Goal: Task Accomplishment & Management: Complete application form

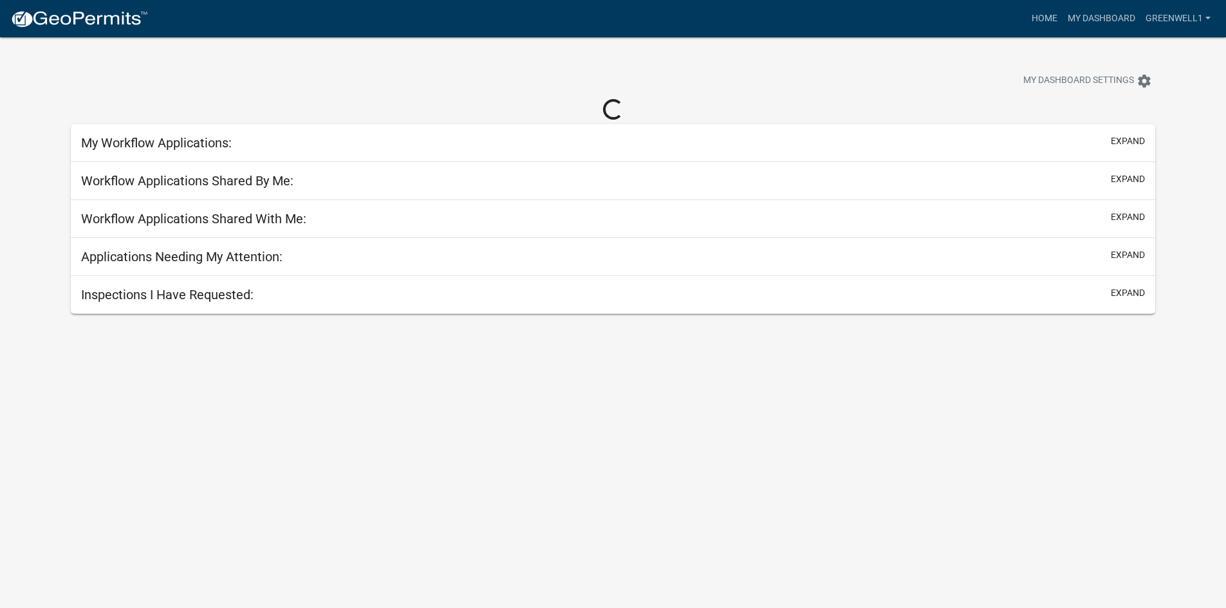
select select "3: 100"
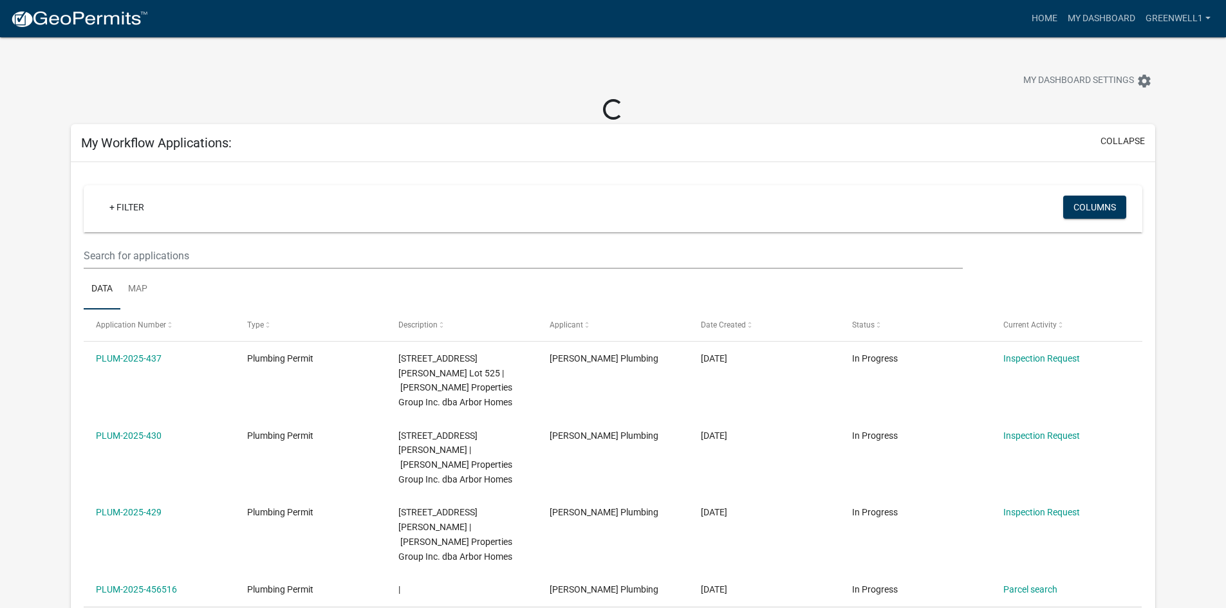
select select "3: 100"
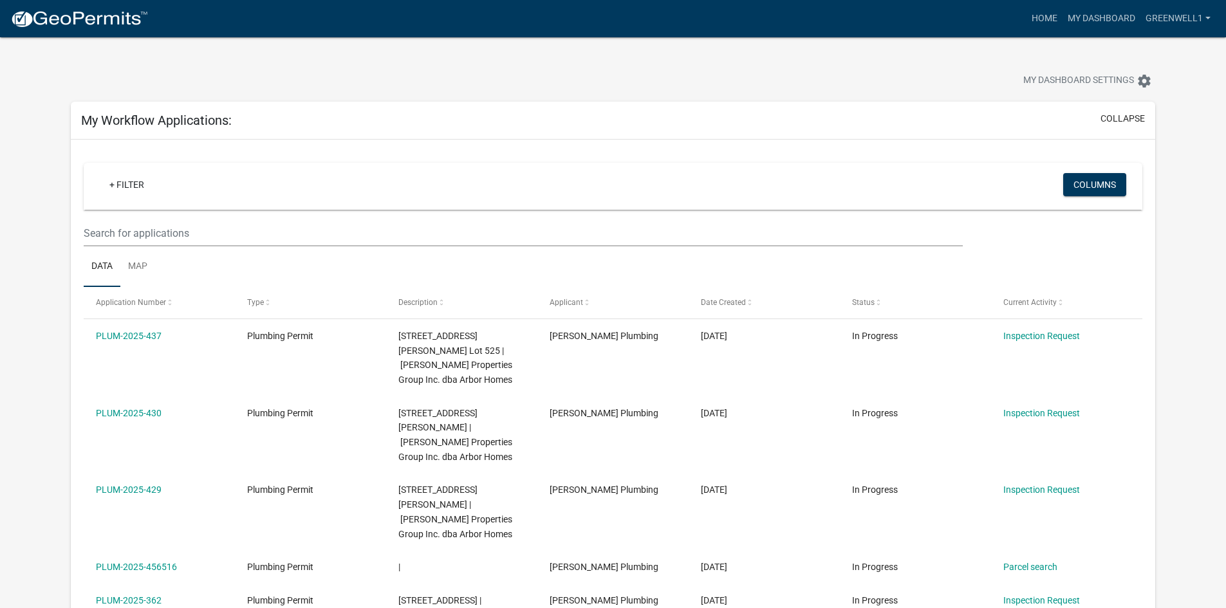
click at [88, 29] on link at bounding box center [79, 18] width 138 height 27
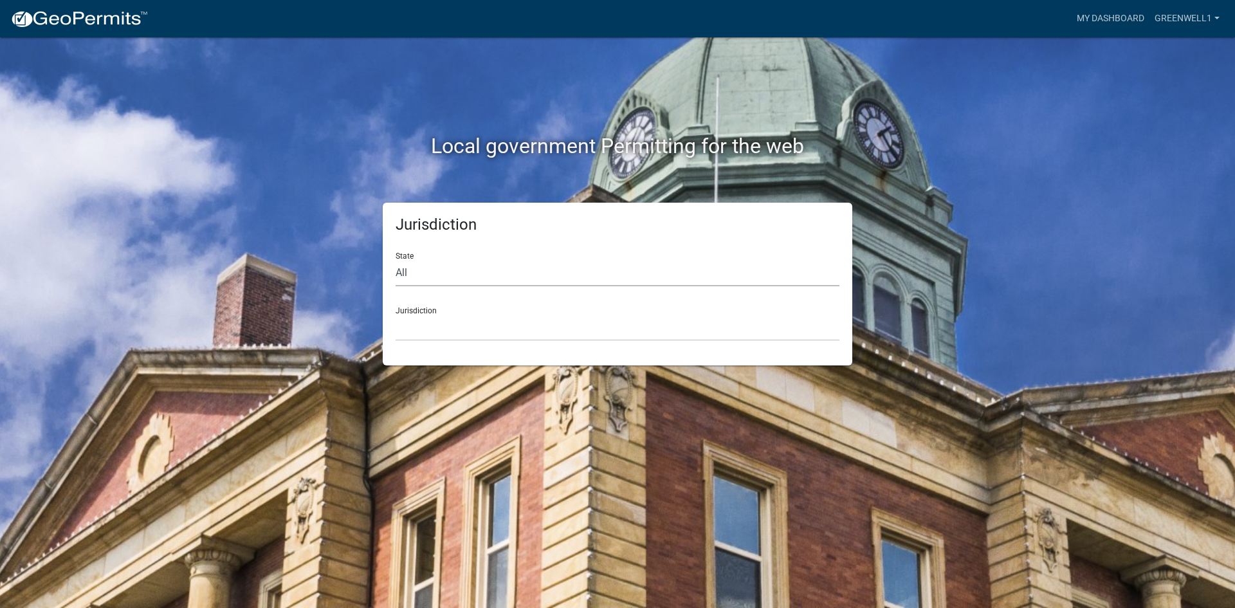
click at [506, 274] on select "All [US_STATE] [US_STATE] [US_STATE] [US_STATE] [US_STATE] [US_STATE] [US_STATE…" at bounding box center [618, 273] width 444 height 26
select select "[US_STATE]"
click at [396, 260] on select "All [US_STATE] [US_STATE] [US_STATE] [US_STATE] [US_STATE] [US_STATE] [US_STATE…" at bounding box center [618, 273] width 444 height 26
click at [452, 332] on select "City of [GEOGRAPHIC_DATA], [US_STATE] City of [GEOGRAPHIC_DATA], [US_STATE] Cit…" at bounding box center [618, 328] width 444 height 26
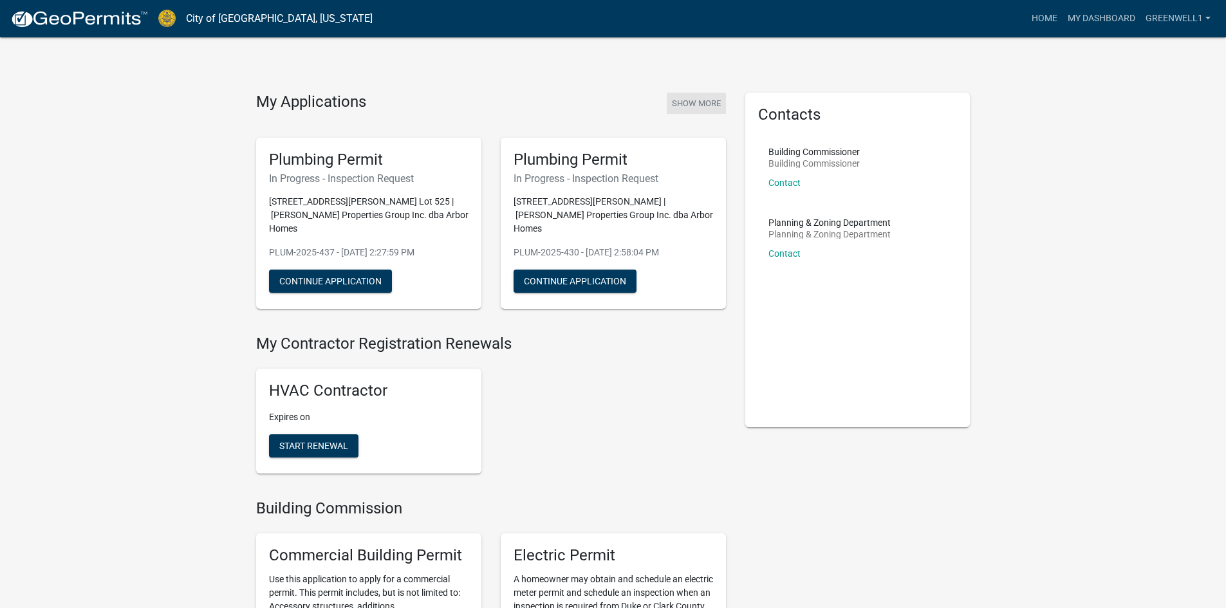
click at [708, 99] on button "Show More" at bounding box center [696, 103] width 59 height 21
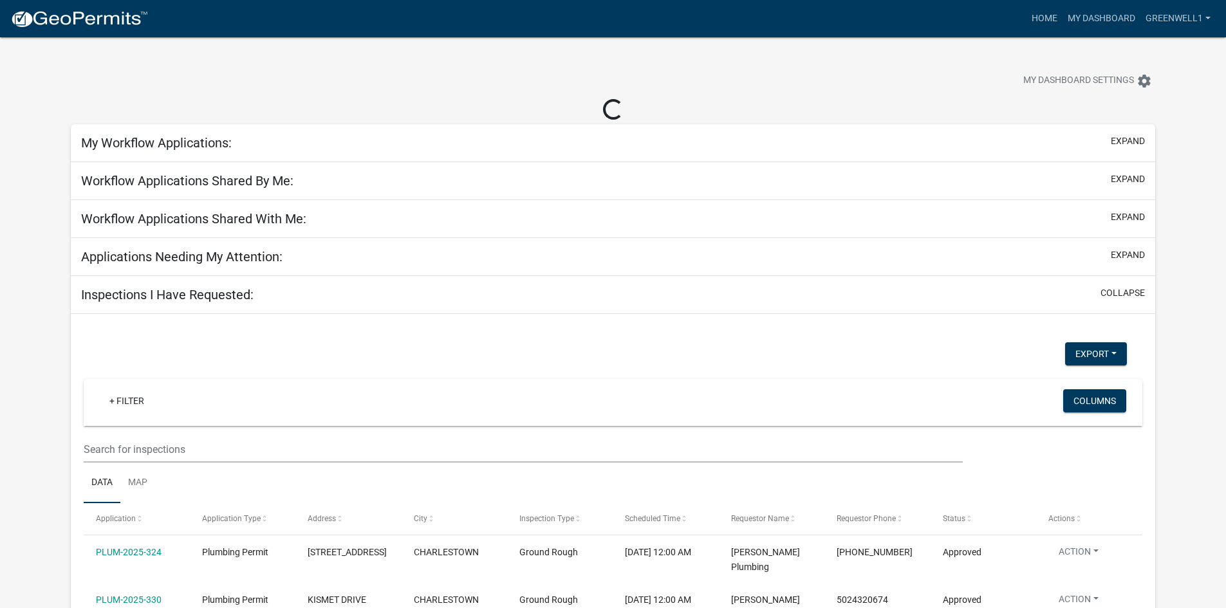
select select "3: 100"
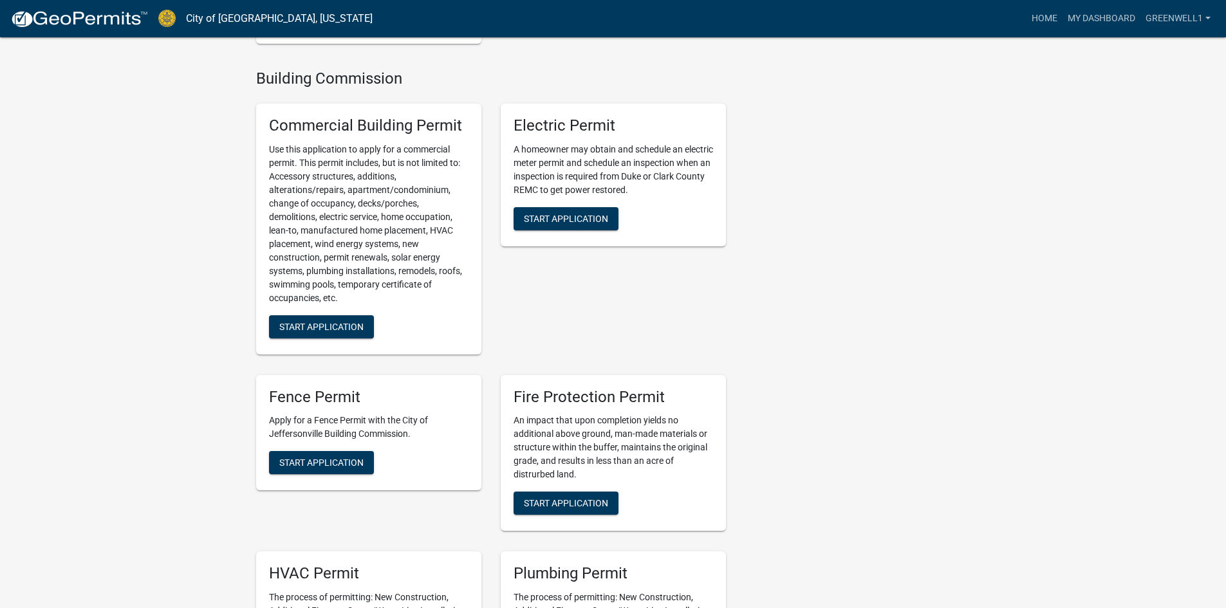
scroll to position [579, 0]
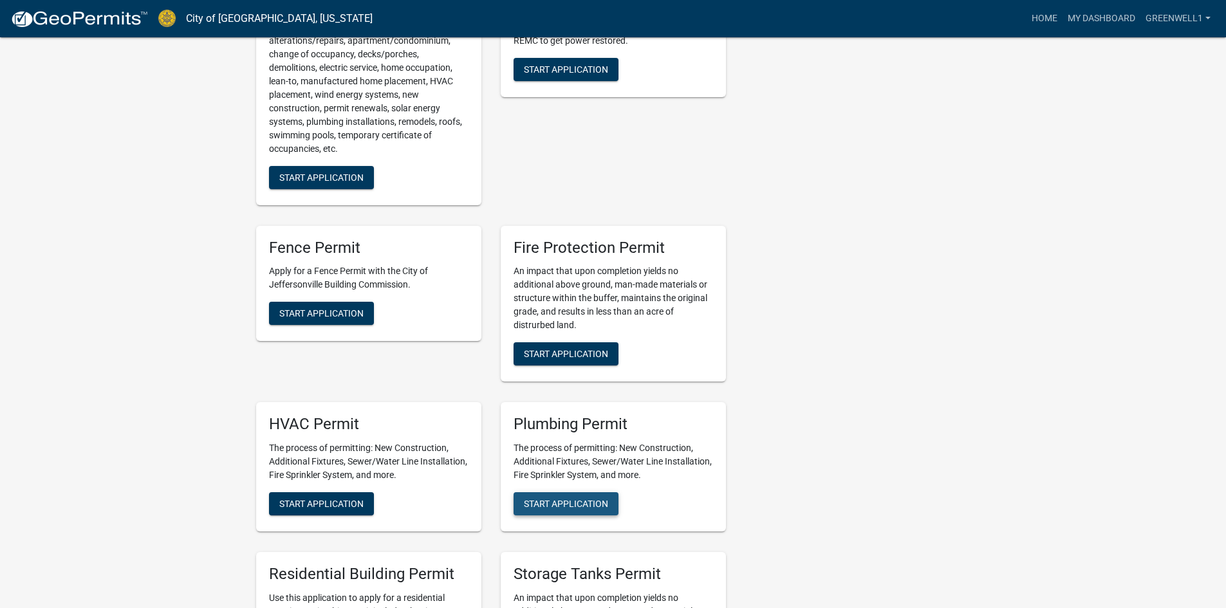
click at [549, 492] on button "Start Application" at bounding box center [565, 503] width 105 height 23
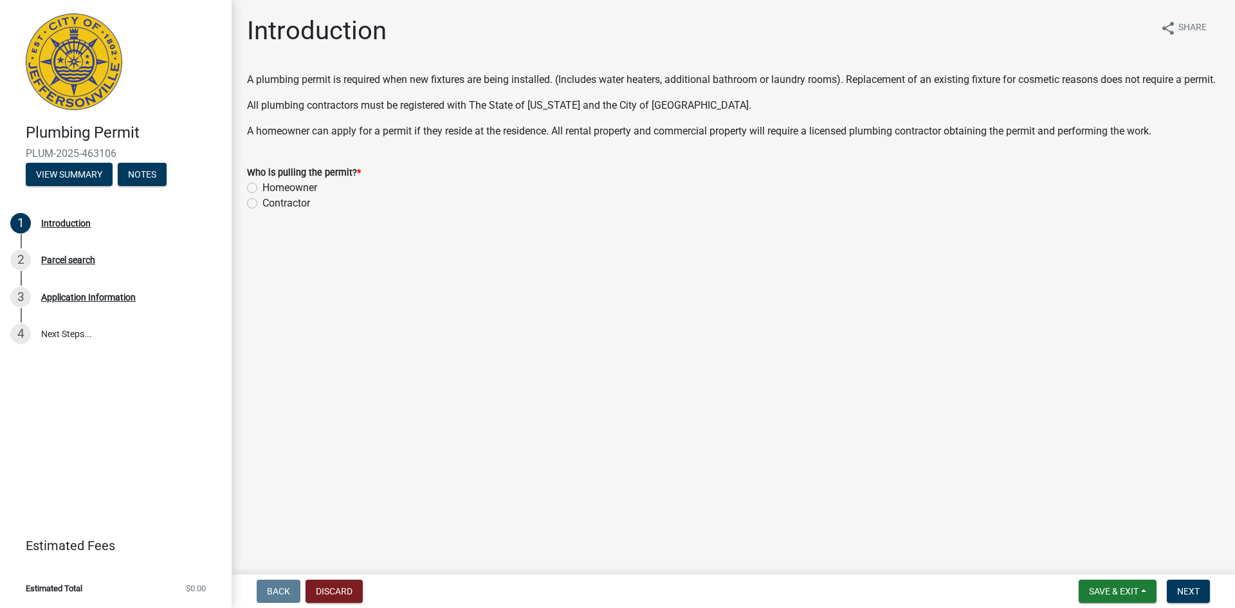
click at [263, 211] on label "Contractor" at bounding box center [287, 203] width 48 height 15
click at [263, 204] on input "Contractor" at bounding box center [267, 200] width 8 height 8
radio input "true"
click at [1186, 590] on span "Next" at bounding box center [1188, 591] width 23 height 10
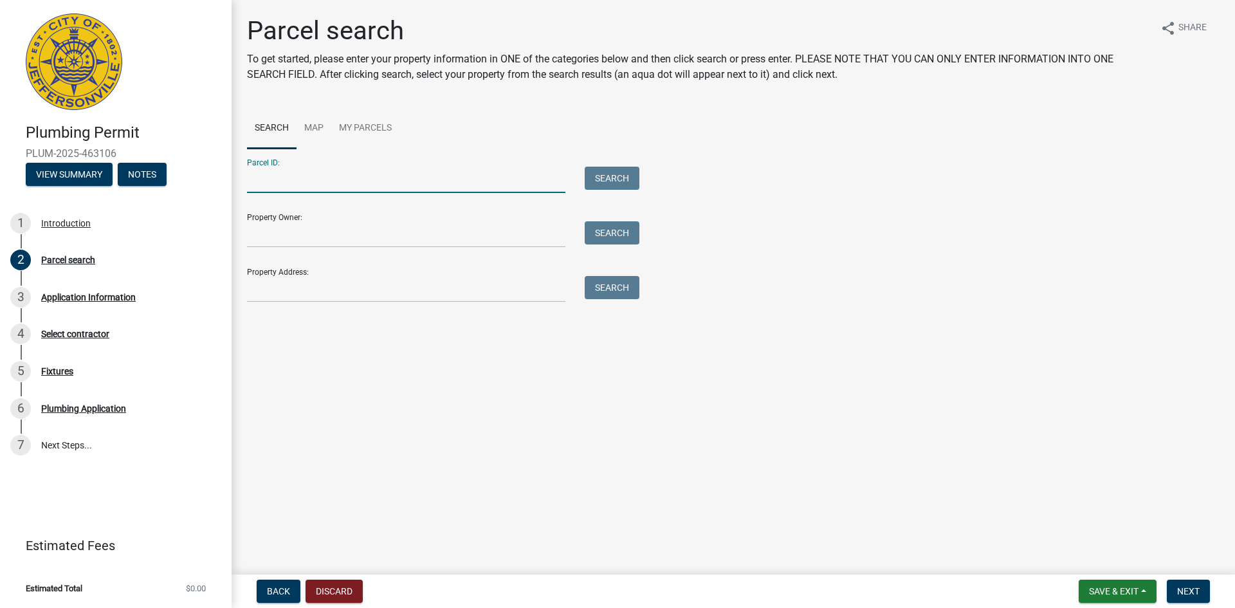
click at [297, 188] on input "Parcel ID:" at bounding box center [406, 180] width 318 height 26
click at [268, 282] on input "Property Address:" at bounding box center [406, 289] width 318 height 26
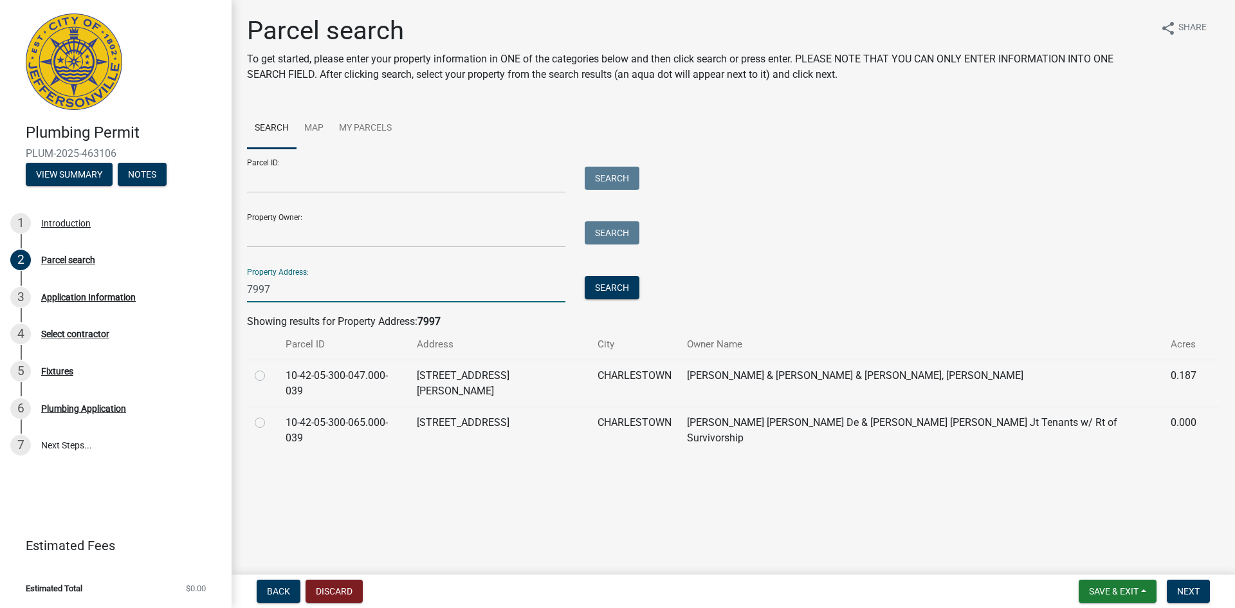
type input "7997"
click at [337, 297] on input "7997" at bounding box center [406, 289] width 318 height 26
type input "[PERSON_NAME] springs"
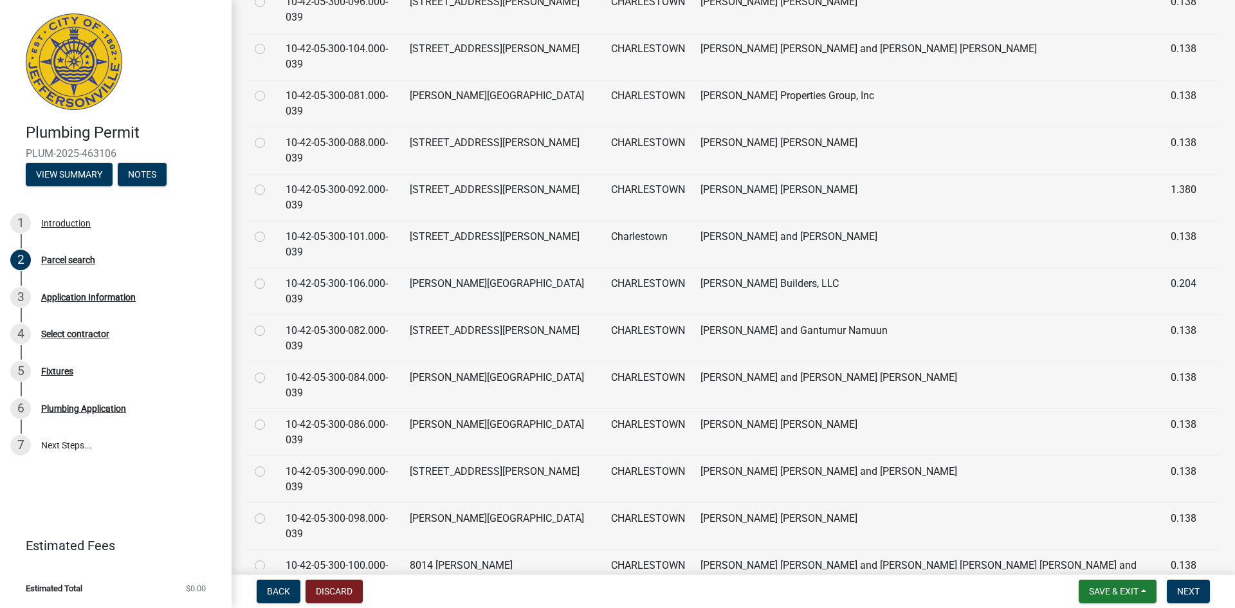
scroll to position [129, 0]
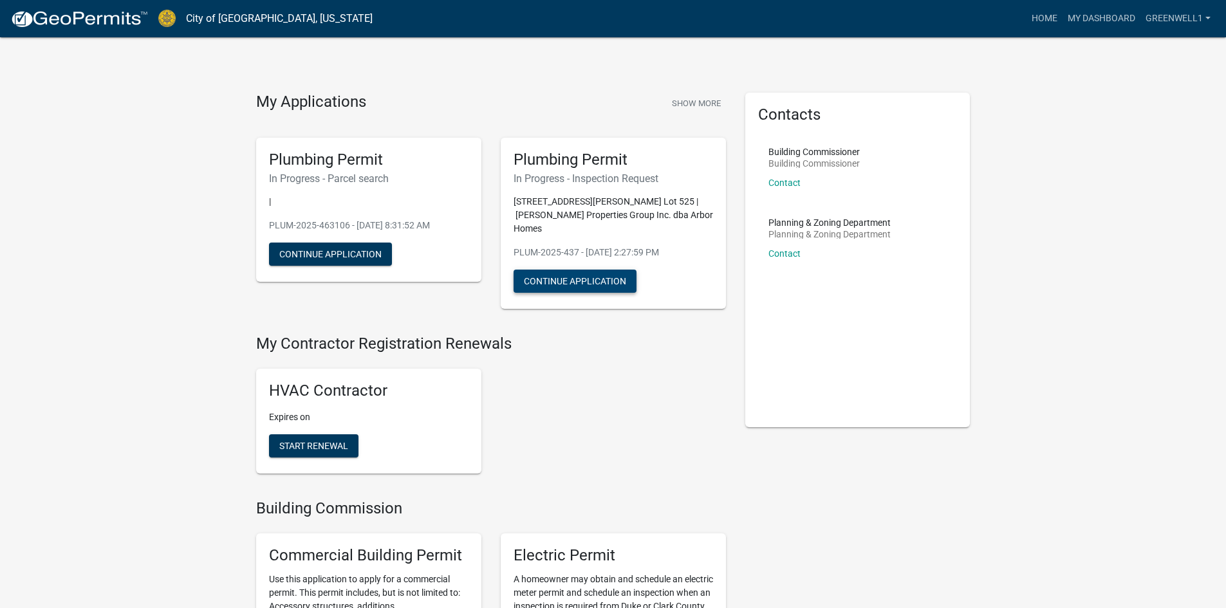
click at [549, 270] on button "Continue Application" at bounding box center [574, 281] width 123 height 23
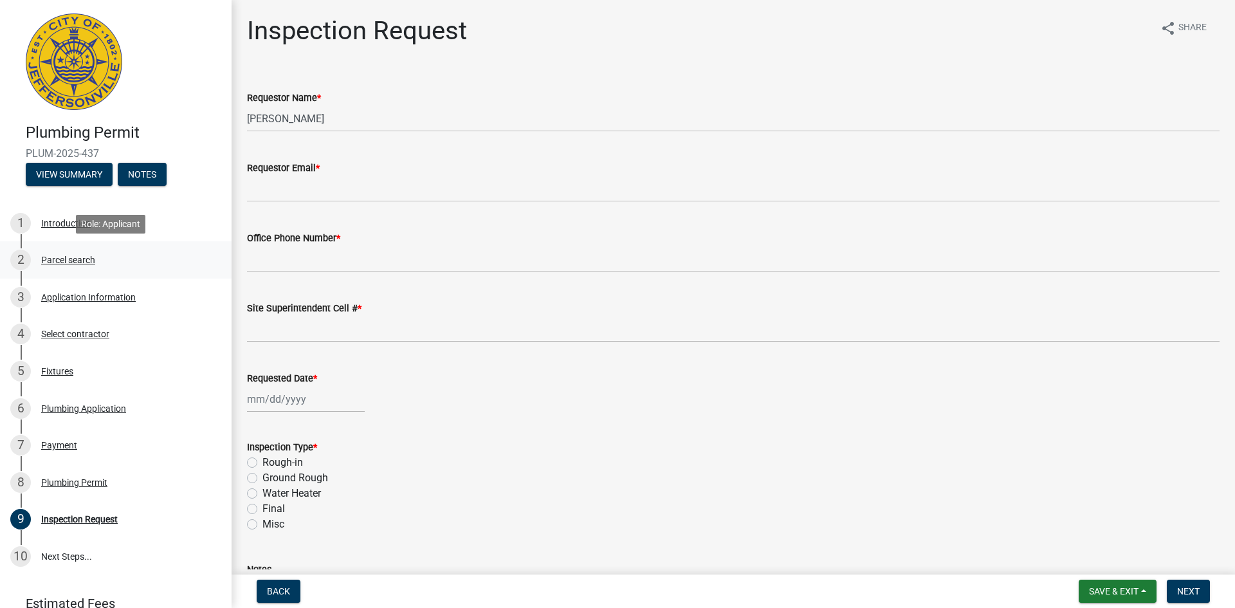
click at [73, 258] on div "Parcel search" at bounding box center [68, 259] width 54 height 9
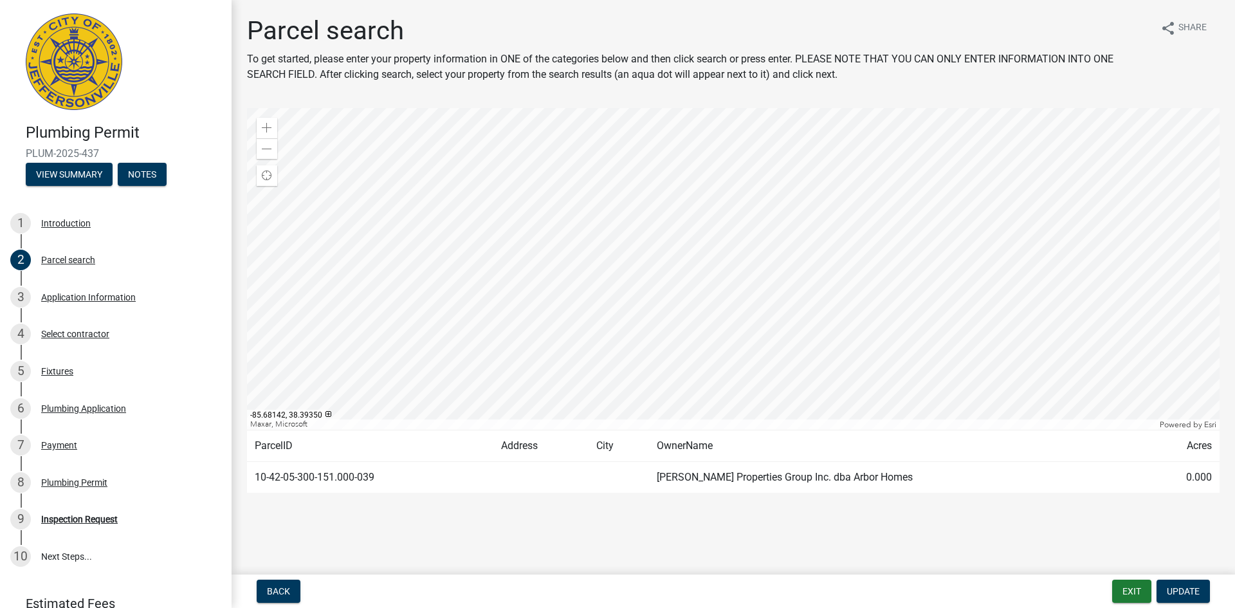
click at [790, 190] on div at bounding box center [733, 269] width 973 height 322
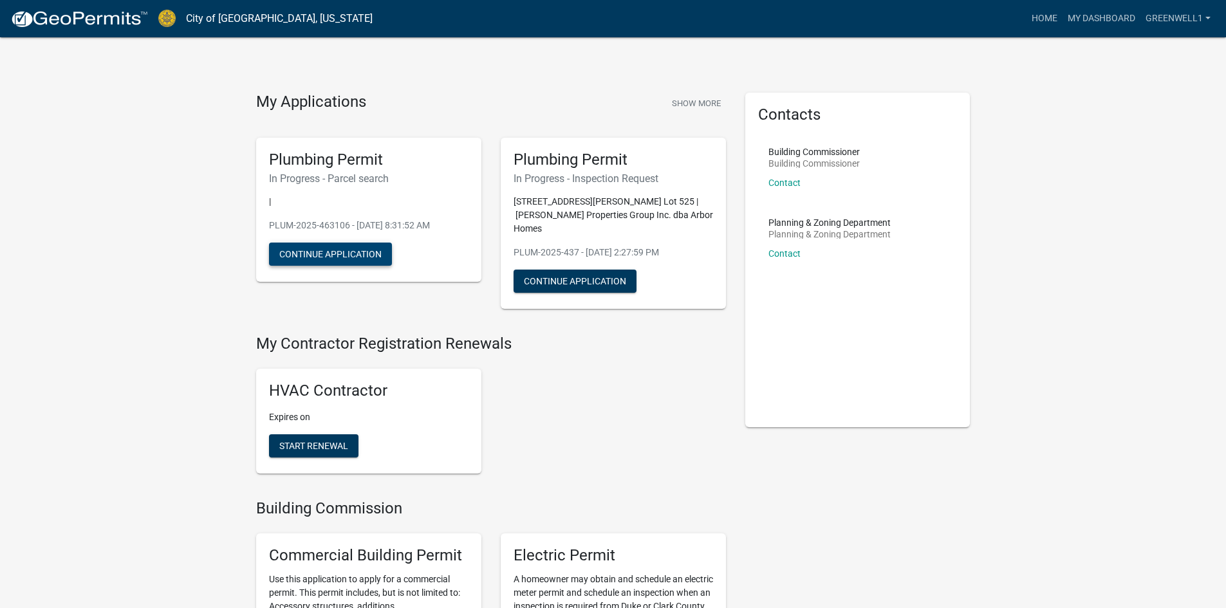
click at [360, 258] on button "Continue Application" at bounding box center [330, 254] width 123 height 23
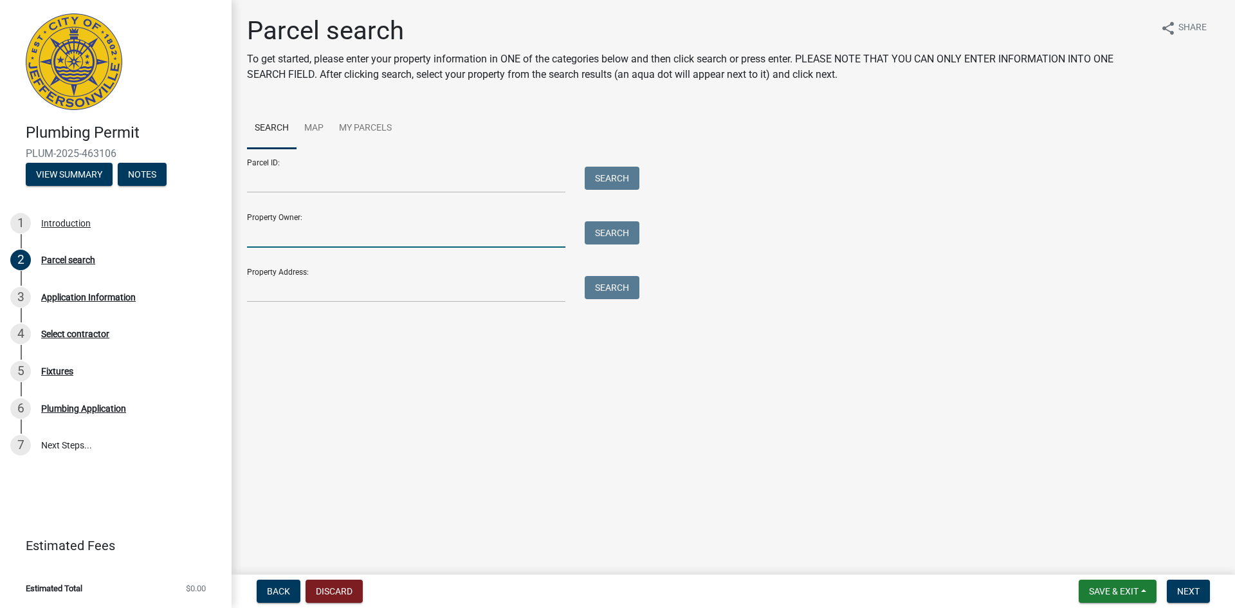
click at [365, 234] on input "Property Owner:" at bounding box center [406, 234] width 318 height 26
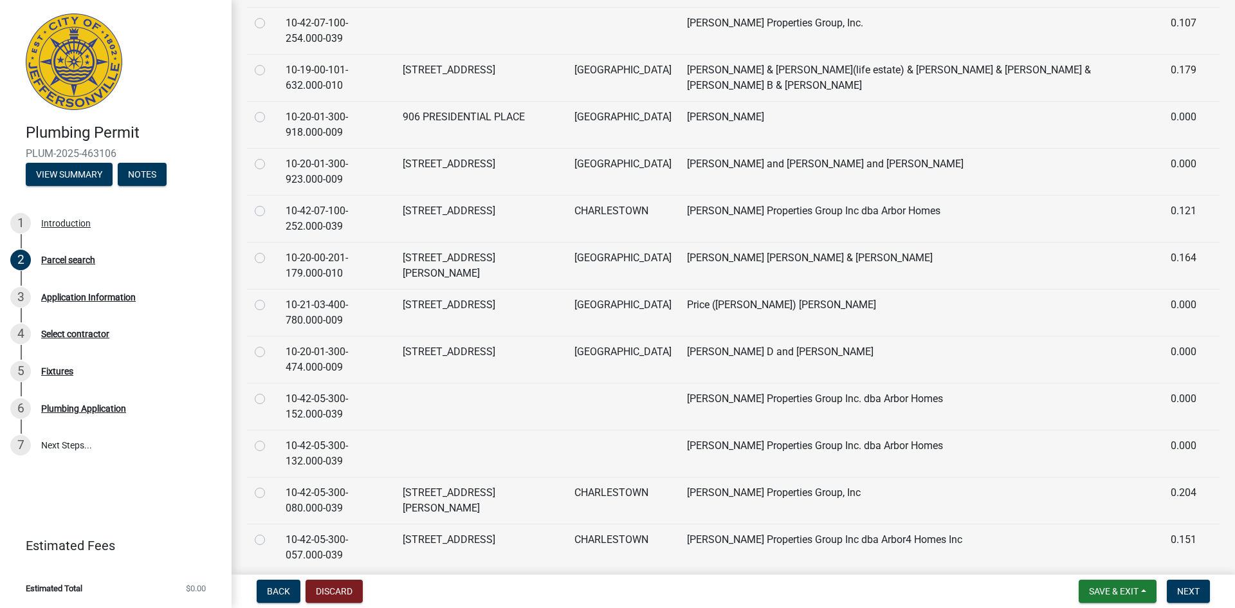
scroll to position [1544, 0]
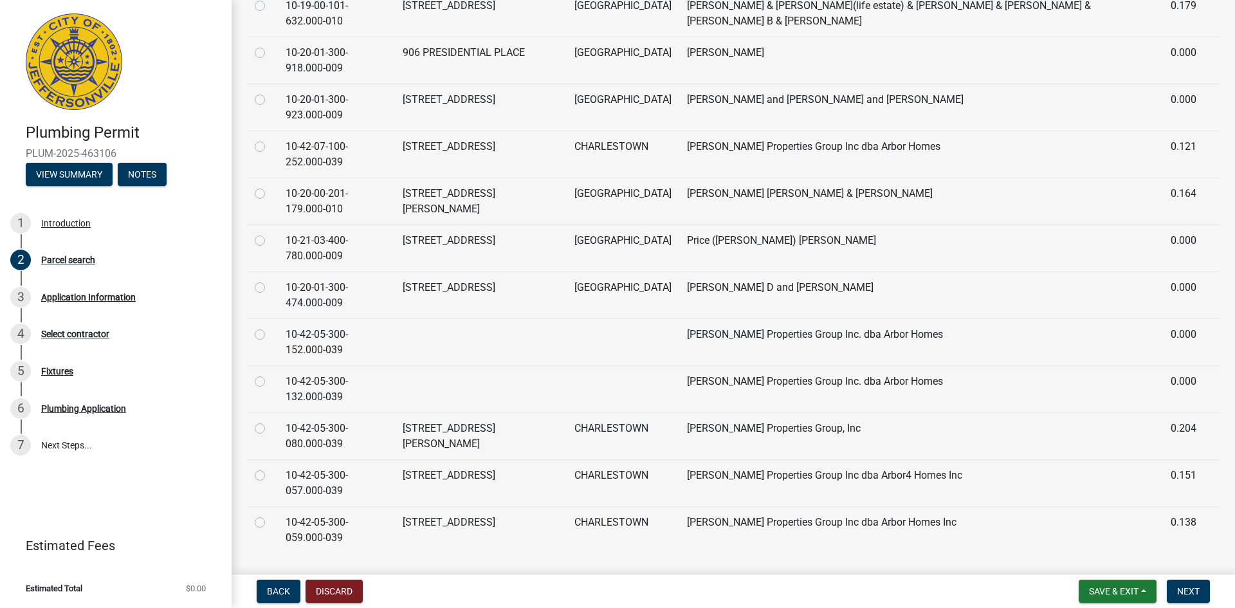
type input "[PERSON_NAME]"
click at [265, 336] on div at bounding box center [262, 334] width 15 height 15
click at [270, 327] on label at bounding box center [270, 327] width 0 height 0
click at [270, 335] on input "radio" at bounding box center [274, 331] width 8 height 8
radio input "true"
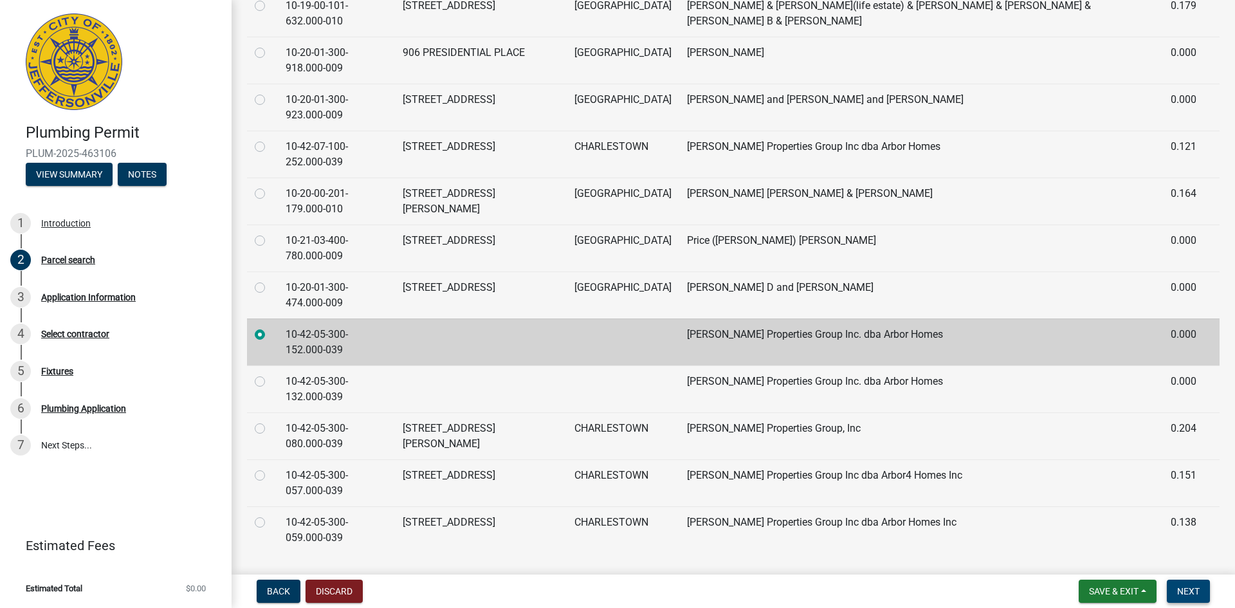
click at [1189, 582] on button "Next" at bounding box center [1188, 591] width 43 height 23
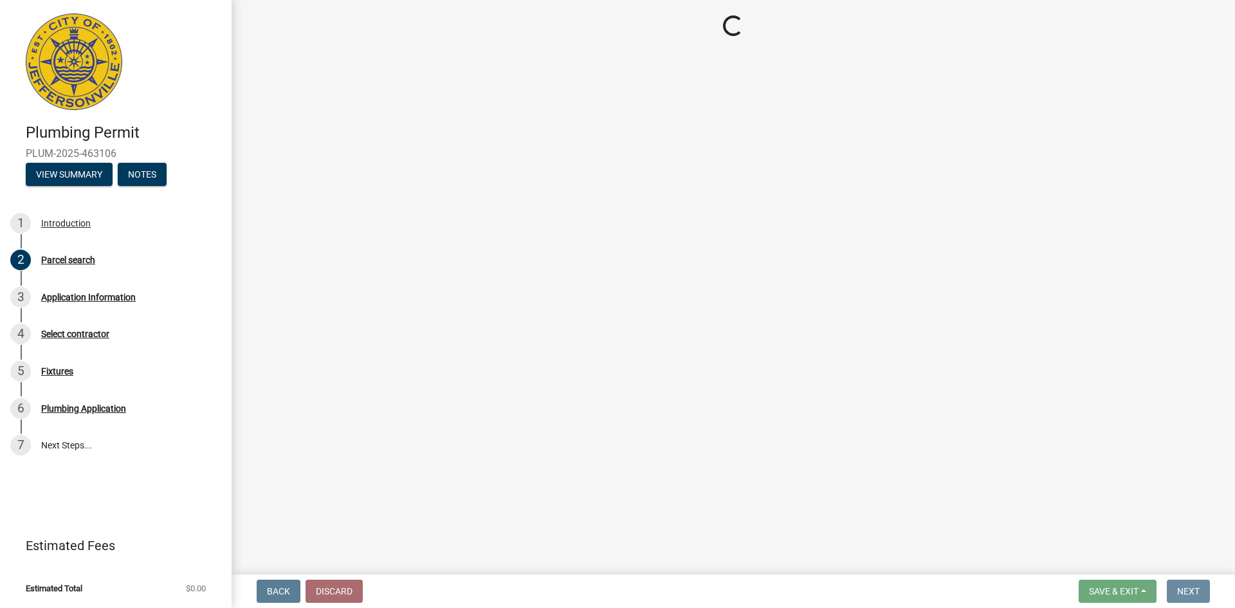
scroll to position [0, 0]
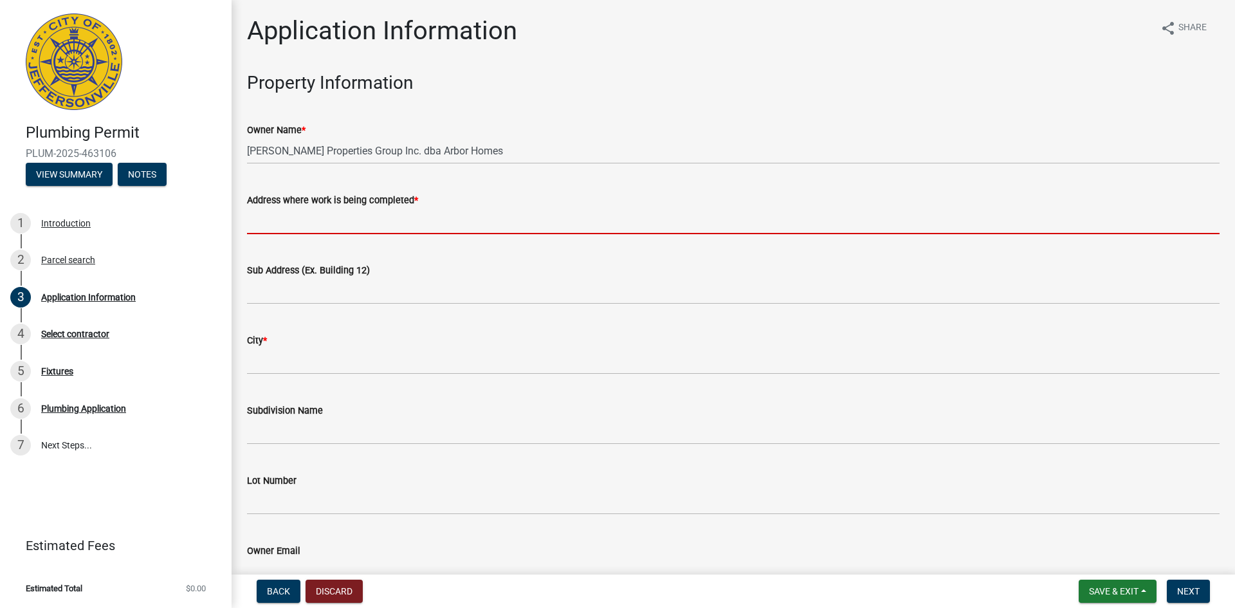
click at [358, 225] on input "Address where work is being completed *" at bounding box center [733, 221] width 973 height 26
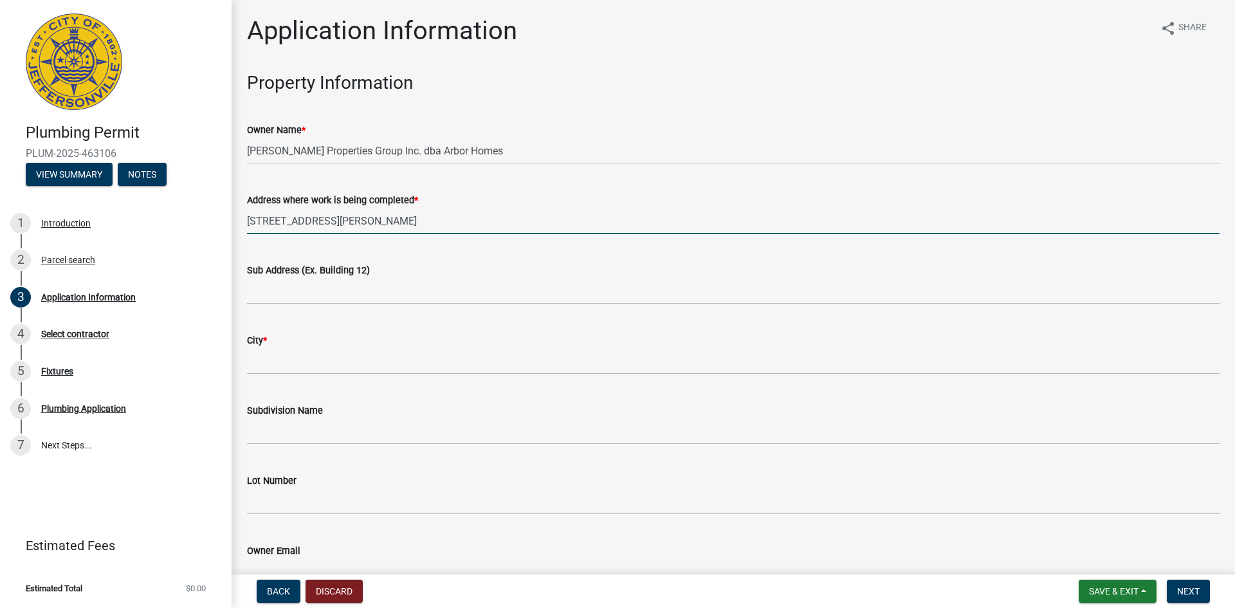
type input "[STREET_ADDRESS][PERSON_NAME]"
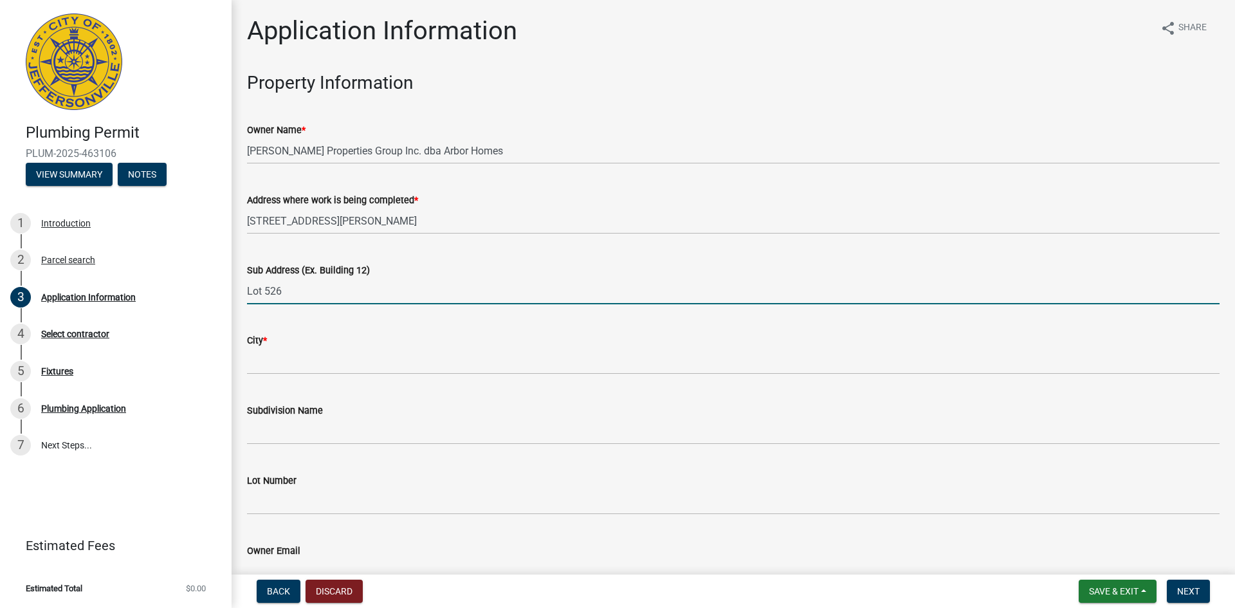
type input "Lot 526"
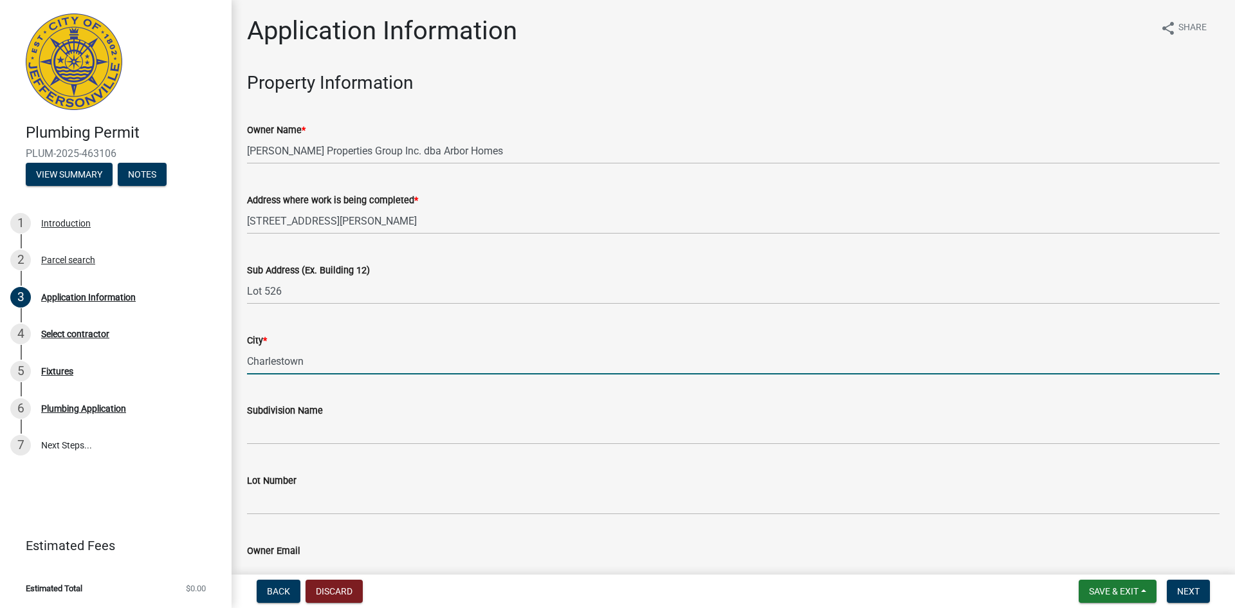
type input "Charlestown"
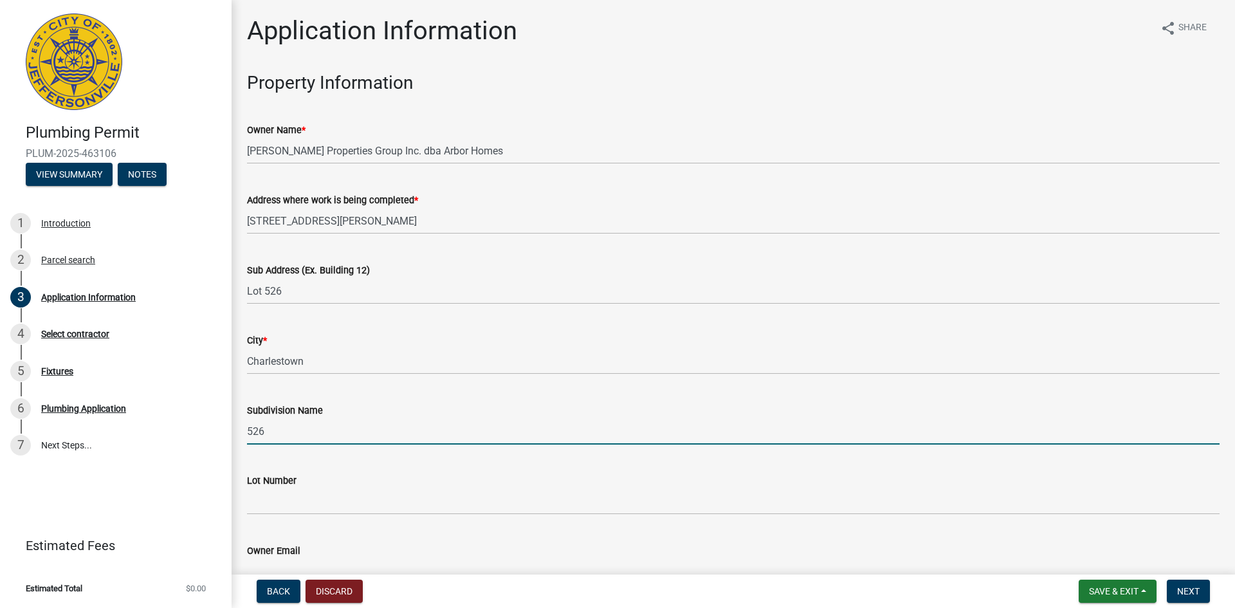
click at [282, 430] on input "526" at bounding box center [733, 431] width 973 height 26
type input "[PERSON_NAME][GEOGRAPHIC_DATA]"
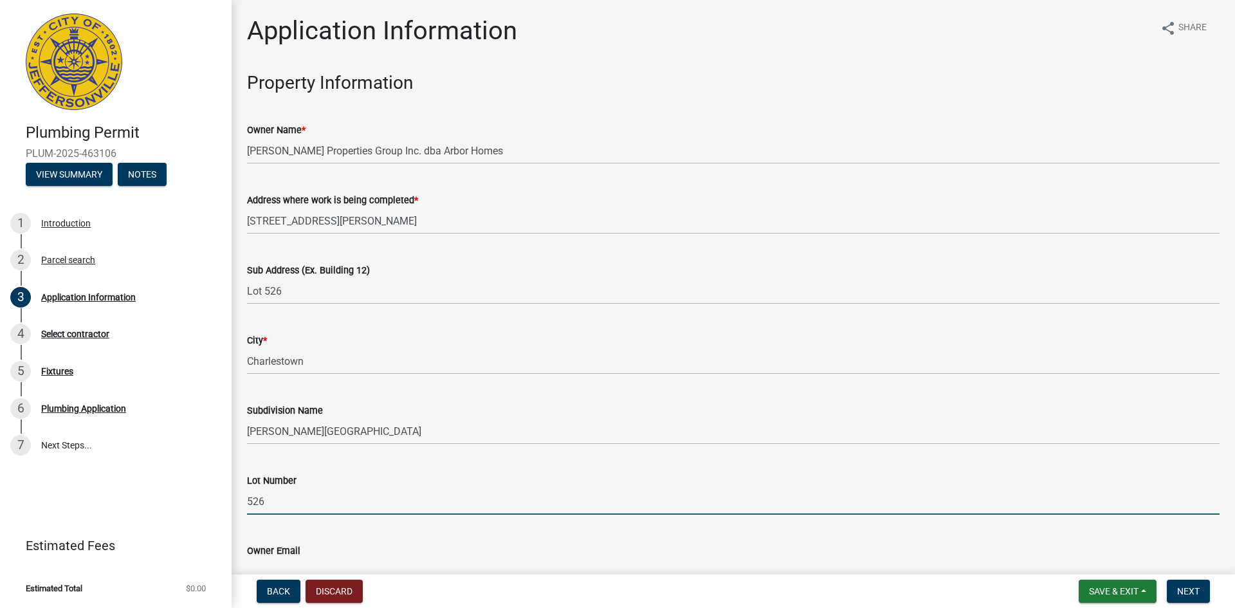
type input "526"
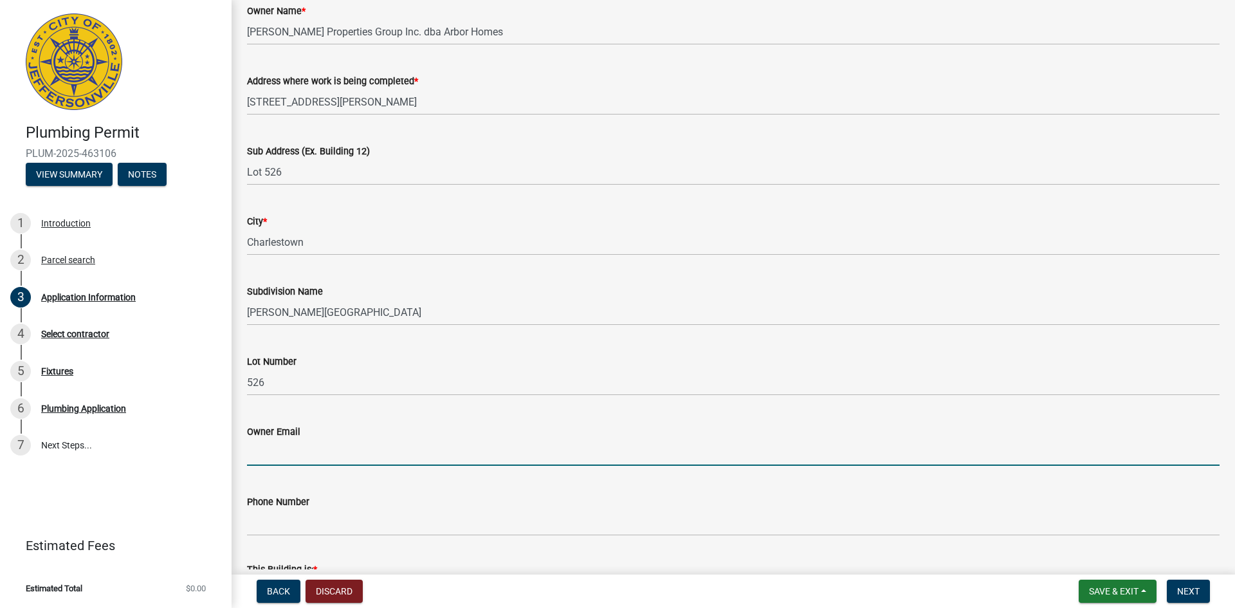
scroll to position [208, 0]
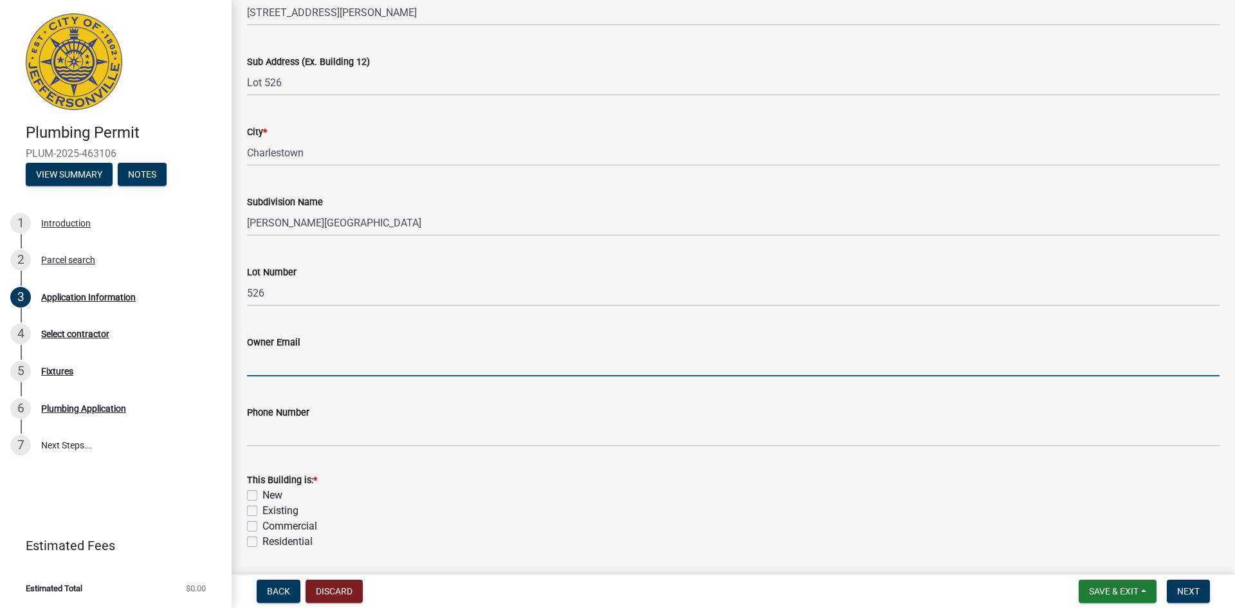
click at [263, 493] on label "New" at bounding box center [273, 495] width 20 height 15
click at [263, 493] on input "New" at bounding box center [267, 492] width 8 height 8
checkbox input "true"
checkbox input "false"
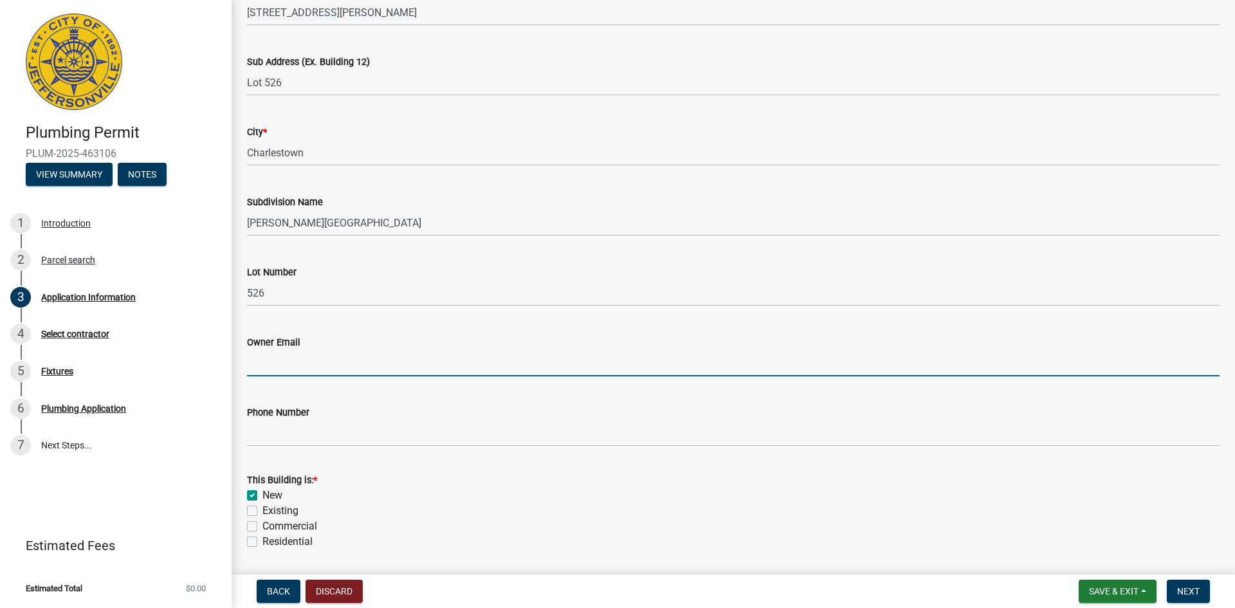
checkbox input "false"
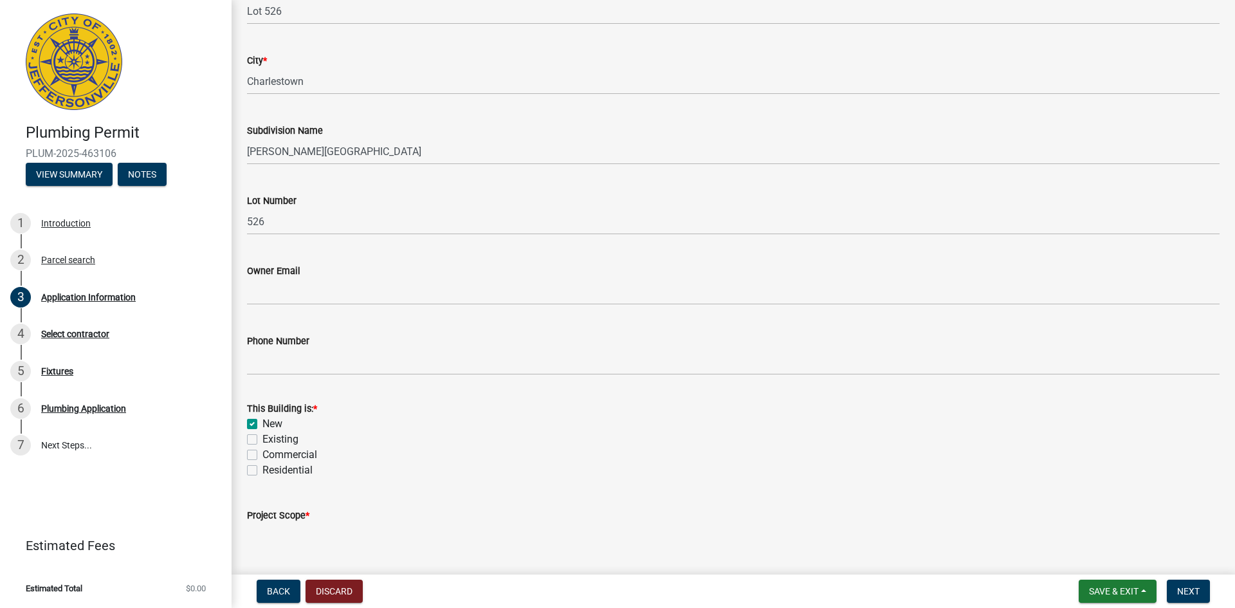
scroll to position [355, 0]
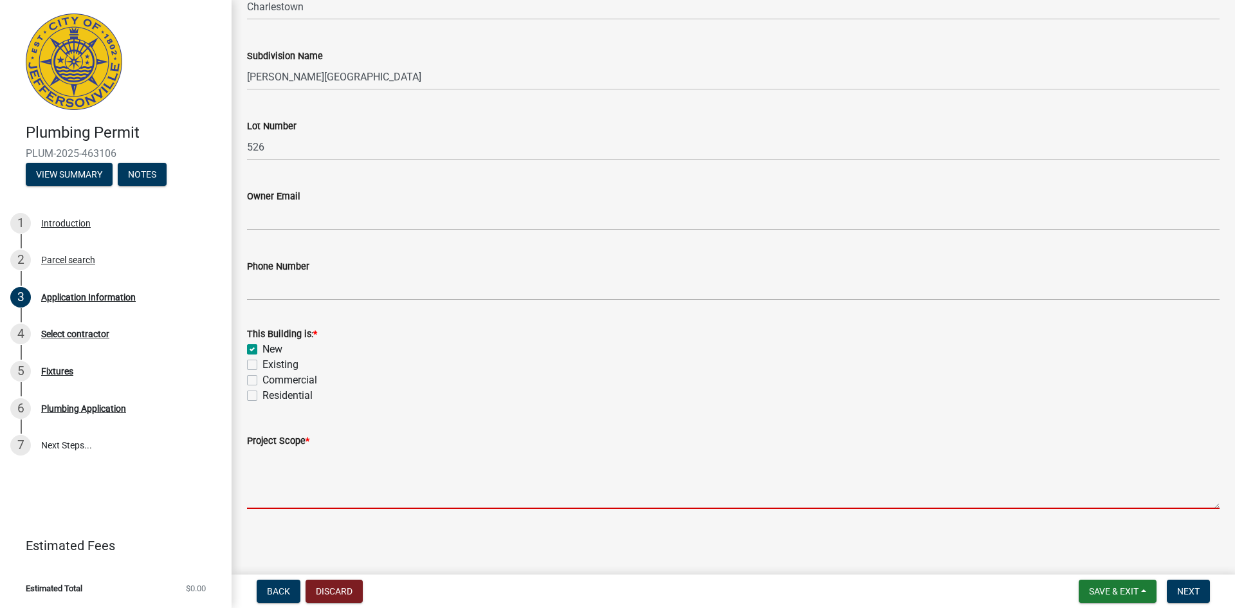
click at [275, 477] on textarea "Project Scope *" at bounding box center [733, 478] width 973 height 60
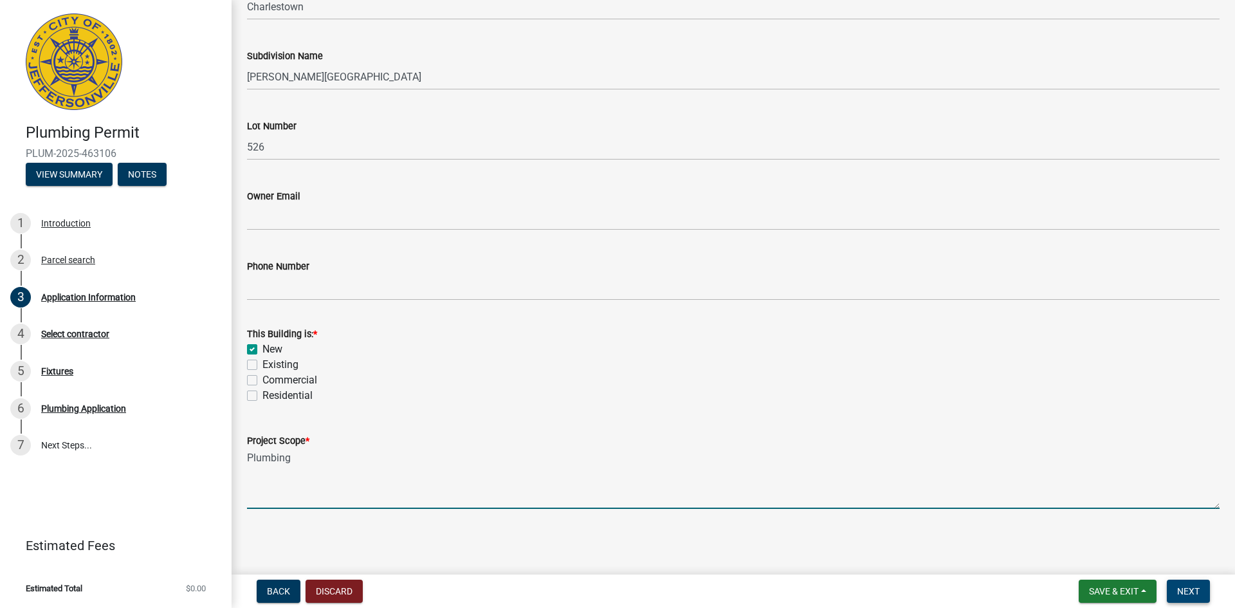
type textarea "Plumbing"
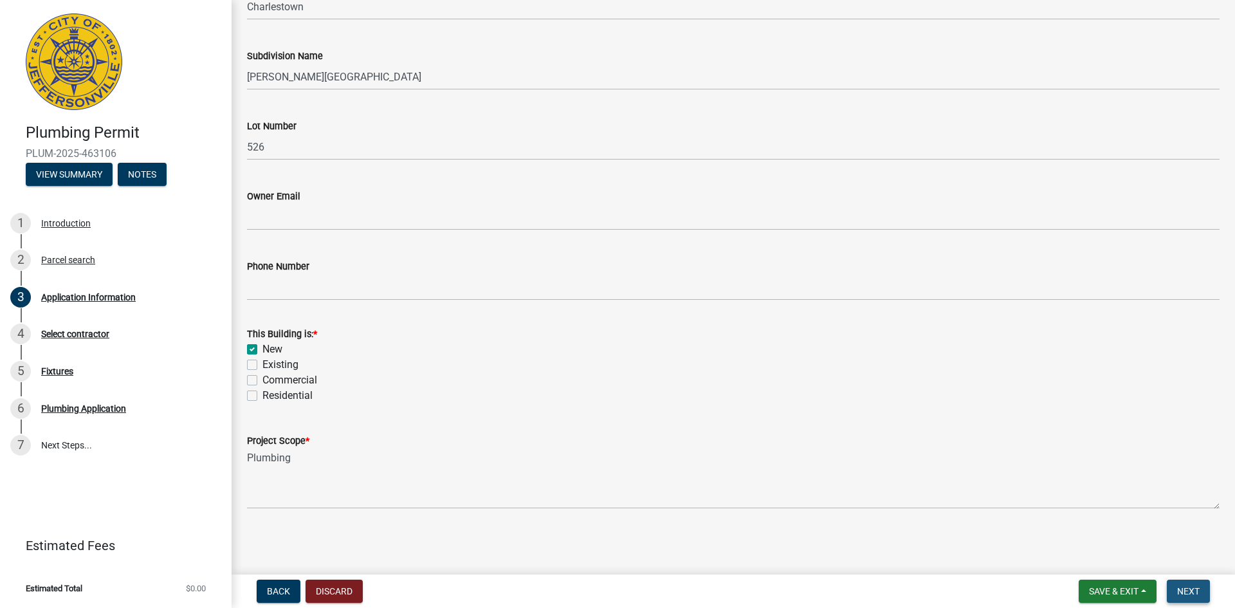
click at [1195, 591] on span "Next" at bounding box center [1188, 591] width 23 height 10
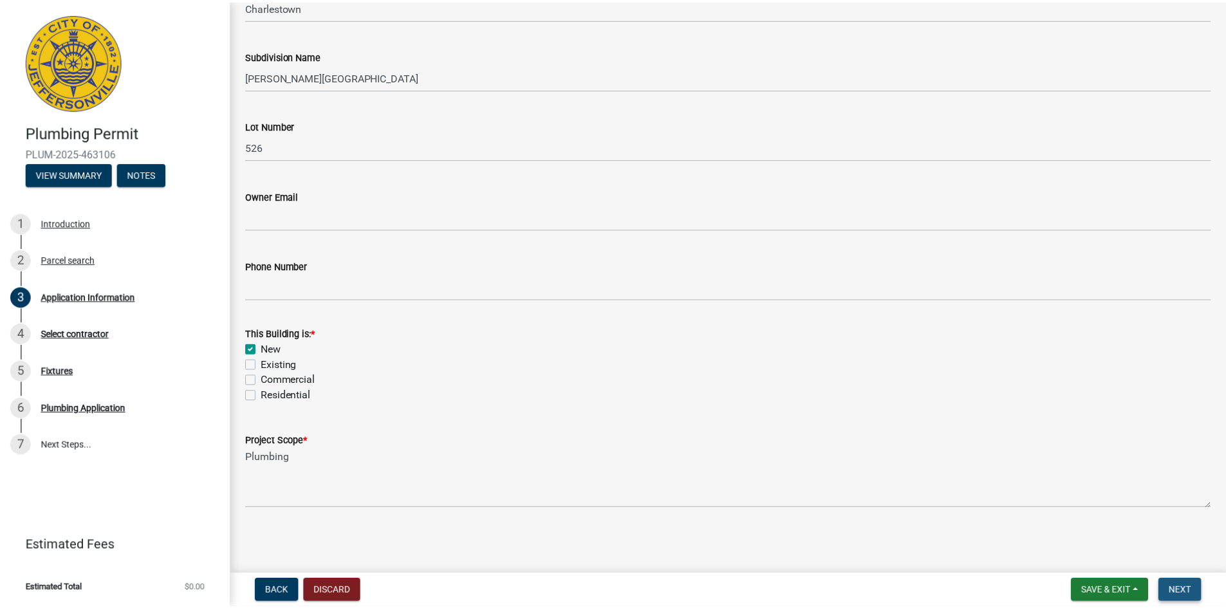
scroll to position [0, 0]
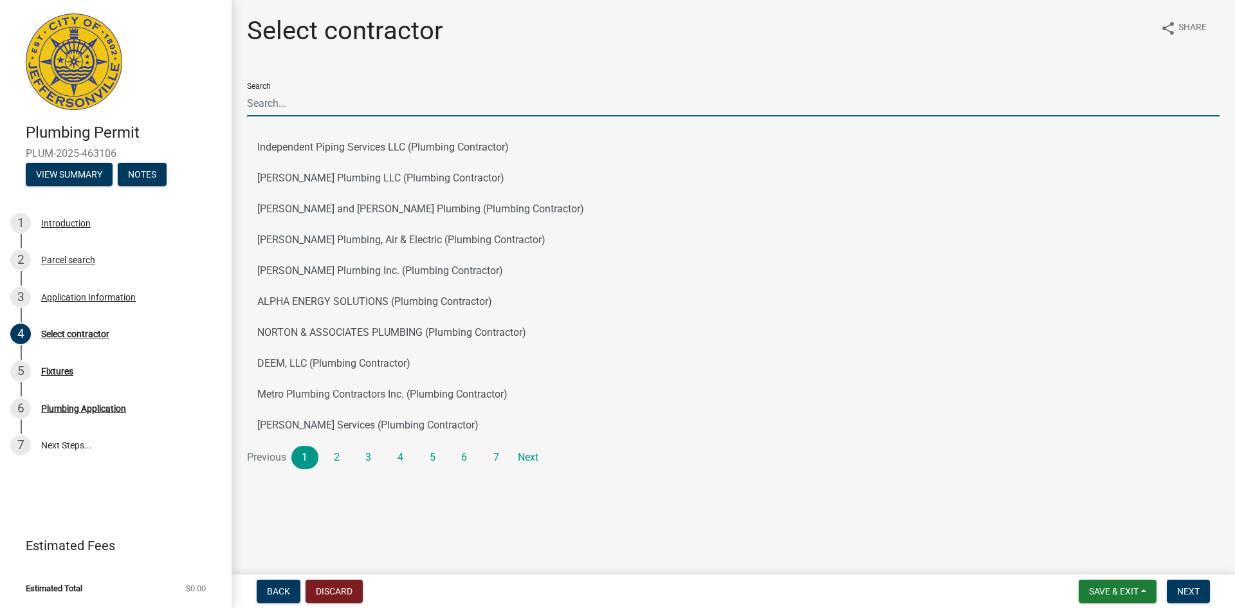
click at [437, 105] on input "Search" at bounding box center [733, 103] width 973 height 26
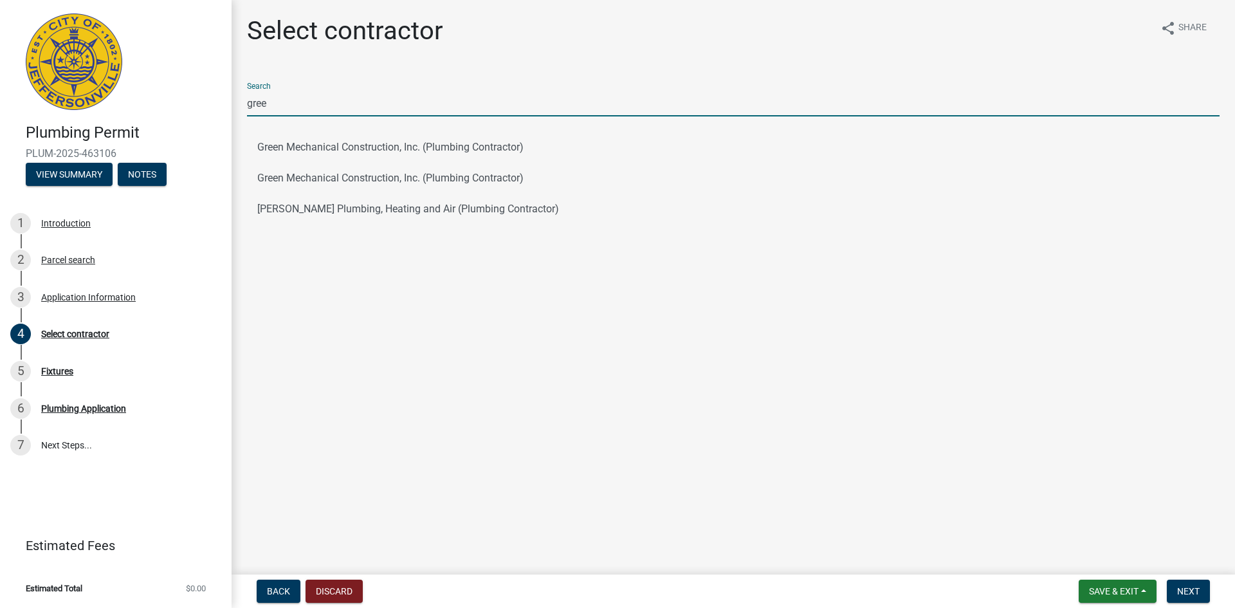
type input "gree"
click at [271, 268] on main "Select contractor share Share Search gree Green Mechanical Construction, Inc. (…" at bounding box center [734, 284] width 1004 height 569
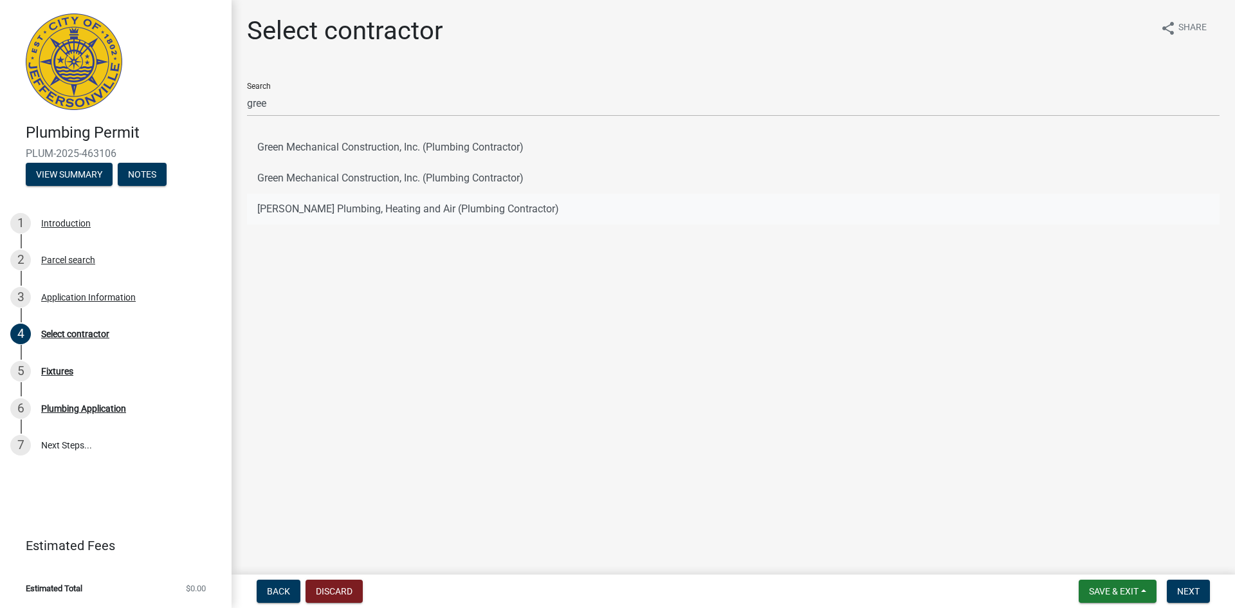
click at [289, 213] on button "[PERSON_NAME] Plumbing, Heating and Air (Plumbing Contractor)" at bounding box center [733, 209] width 973 height 31
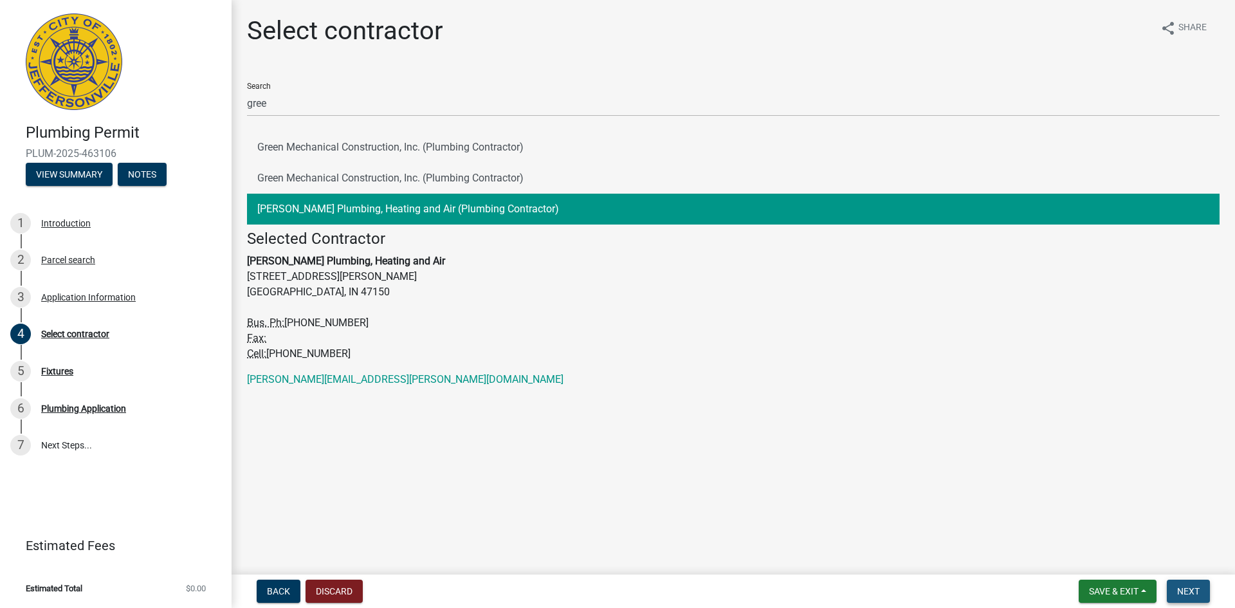
click at [1193, 594] on span "Next" at bounding box center [1188, 591] width 23 height 10
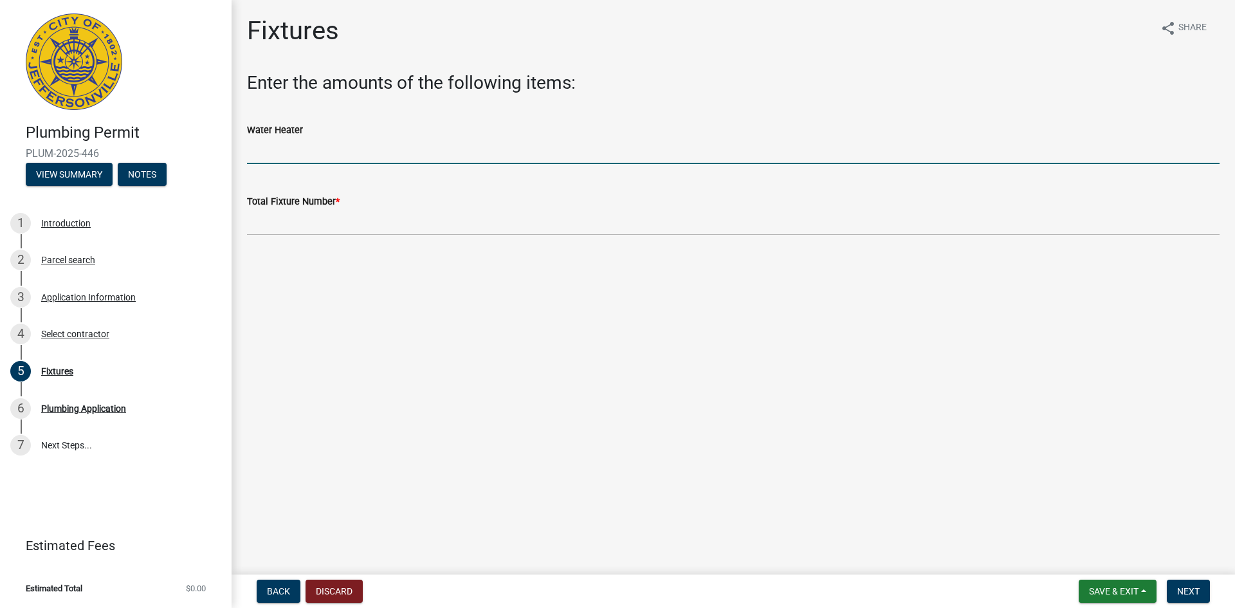
click at [319, 157] on input "text" at bounding box center [733, 151] width 973 height 26
type input "1"
click at [310, 210] on form "Total Fixture Number *" at bounding box center [733, 215] width 973 height 42
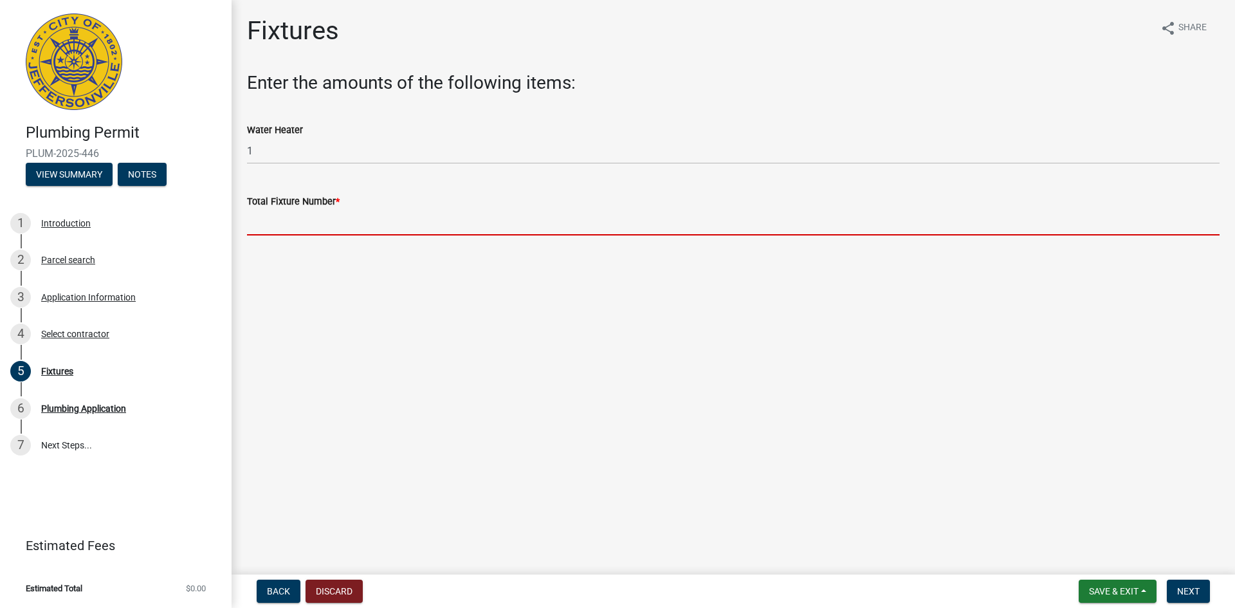
click at [304, 216] on input "text" at bounding box center [733, 222] width 973 height 26
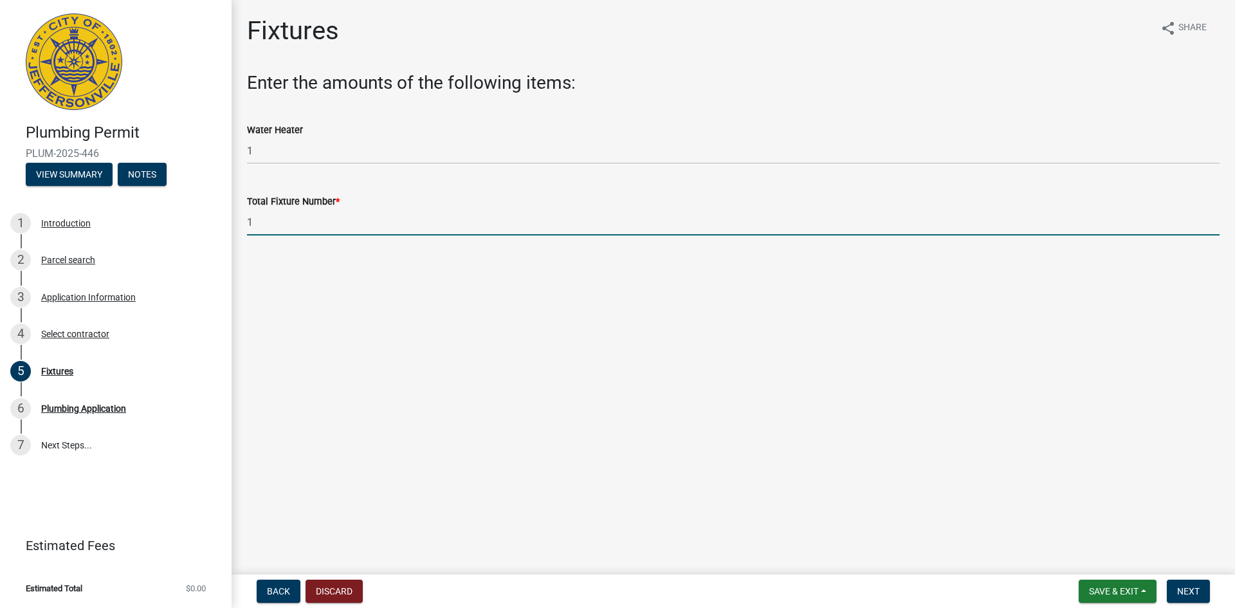
type input "17"
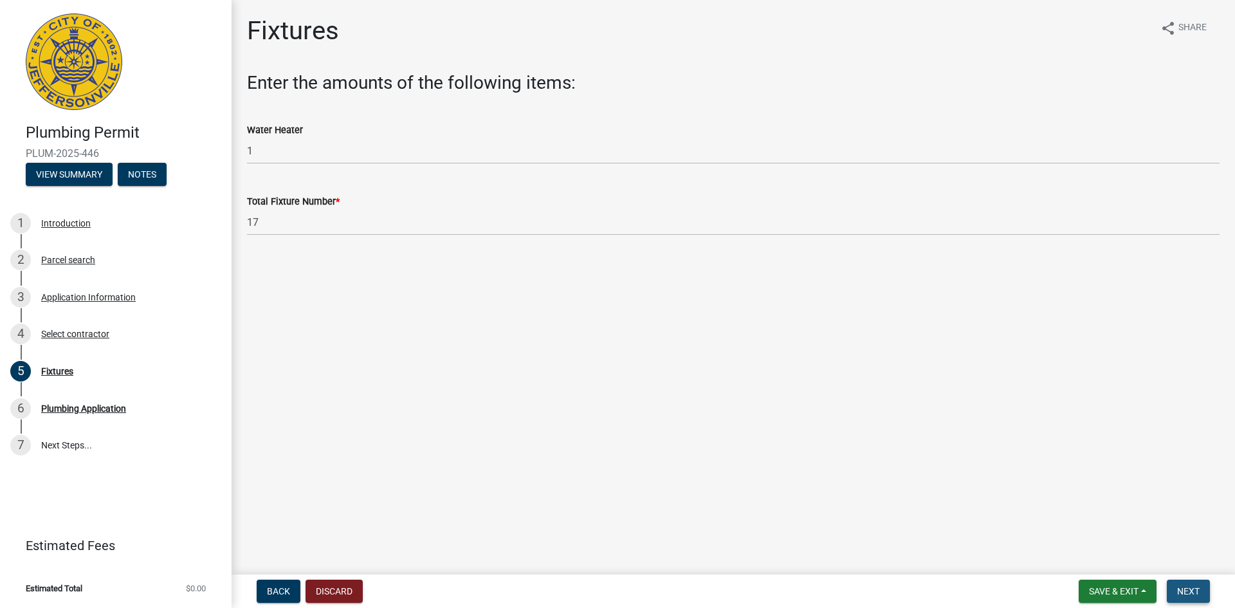
click at [1184, 590] on span "Next" at bounding box center [1188, 591] width 23 height 10
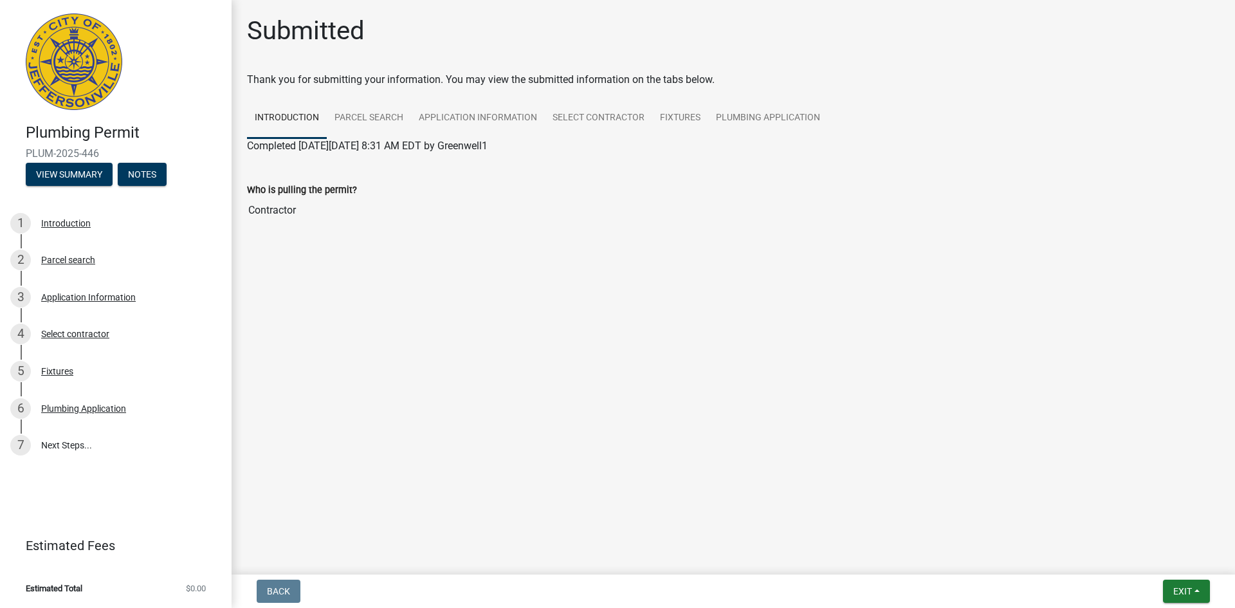
click at [1168, 579] on nav "Back Exit Save Save & Exit" at bounding box center [734, 591] width 1004 height 33
click at [1174, 587] on span "Exit" at bounding box center [1183, 591] width 19 height 10
click at [1141, 557] on button "Save & Exit" at bounding box center [1158, 557] width 103 height 31
